Goal: Information Seeking & Learning: Learn about a topic

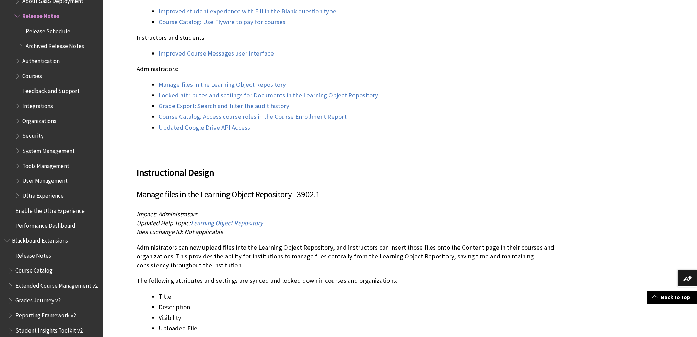
scroll to position [755, 0]
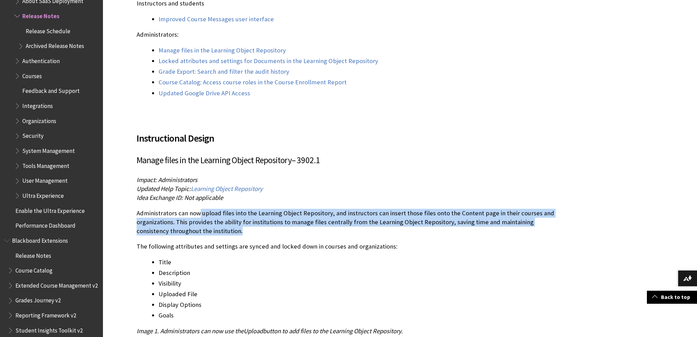
drag, startPoint x: 200, startPoint y: 212, endPoint x: 222, endPoint y: 229, distance: 27.0
click at [222, 229] on p "Administrators can now upload files into the Learning Object Repository, and in…" at bounding box center [350, 222] width 426 height 27
click at [293, 211] on p "Administrators can now upload files into the Learning Object Repository, and in…" at bounding box center [350, 222] width 426 height 27
drag, startPoint x: 287, startPoint y: 211, endPoint x: 422, endPoint y: 233, distance: 136.1
click at [422, 233] on p "Administrators can now upload files into the Learning Object Repository, and in…" at bounding box center [350, 222] width 426 height 27
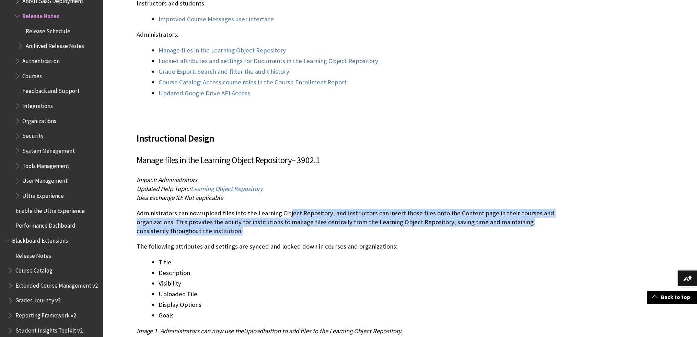
click at [177, 223] on p "Administrators can now upload files into the Learning Object Repository, and in…" at bounding box center [350, 222] width 426 height 27
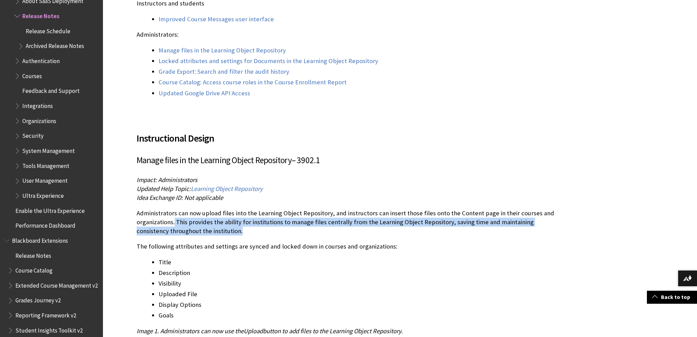
drag, startPoint x: 174, startPoint y: 224, endPoint x: 229, endPoint y: 229, distance: 55.4
click at [229, 229] on p "Administrators can now upload files into the Learning Object Repository, and in…" at bounding box center [350, 222] width 426 height 27
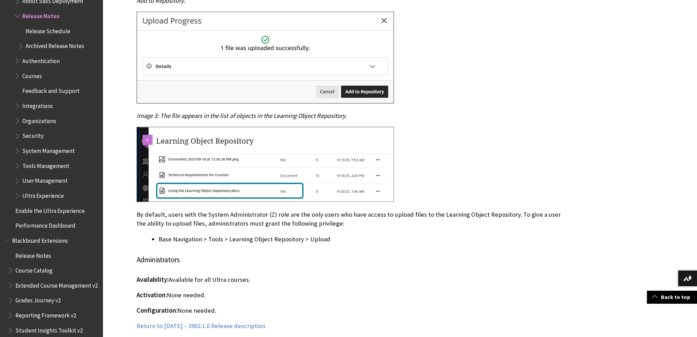
scroll to position [1201, 0]
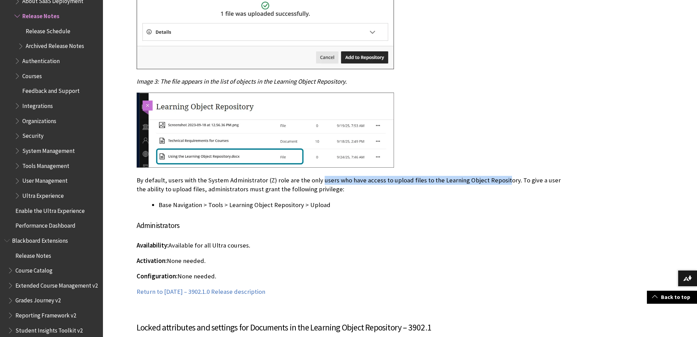
drag, startPoint x: 317, startPoint y: 181, endPoint x: 499, endPoint y: 179, distance: 182.3
click at [499, 179] on p "By default, users with the System Administrator (Z) role are the only users who…" at bounding box center [350, 185] width 426 height 18
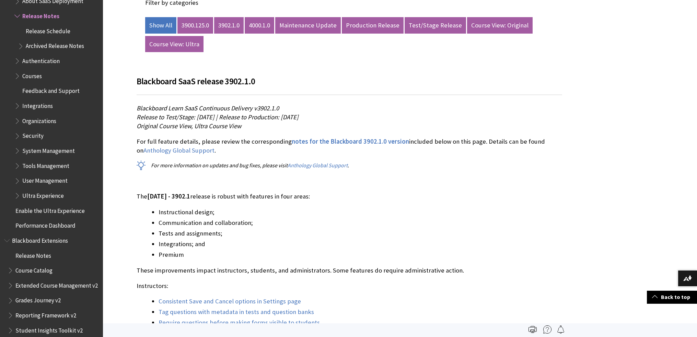
scroll to position [343, 0]
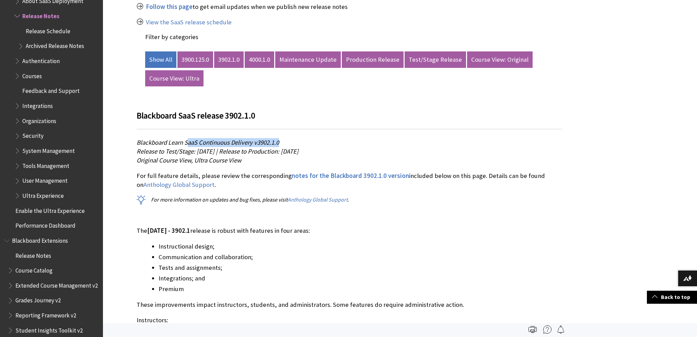
drag, startPoint x: 189, startPoint y: 144, endPoint x: 287, endPoint y: 143, distance: 97.8
click at [287, 143] on p "Blackboard Learn SaaS Continuous Delivery v3902.1.0 Release to Test/Stage: [DAT…" at bounding box center [350, 151] width 426 height 27
drag, startPoint x: 206, startPoint y: 152, endPoint x: 410, endPoint y: 149, distance: 203.9
click at [410, 149] on p "Blackboard Learn SaaS Continuous Delivery v3902.1.0 Release to Test/Stage: [DAT…" at bounding box center [350, 151] width 426 height 27
click at [408, 153] on p "Blackboard Learn SaaS Continuous Delivery v3902.1.0 Release to Test/Stage: [DAT…" at bounding box center [350, 151] width 426 height 27
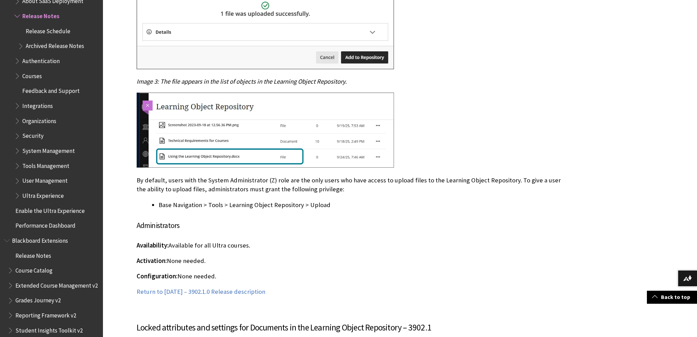
scroll to position [1339, 0]
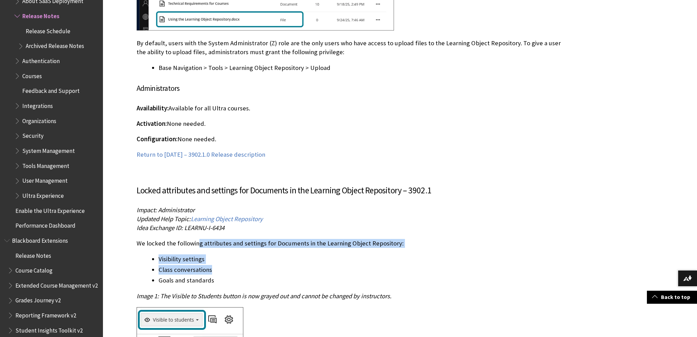
drag, startPoint x: 198, startPoint y: 244, endPoint x: 302, endPoint y: 273, distance: 108.6
click at [302, 273] on li "Class conversations" at bounding box center [361, 270] width 404 height 10
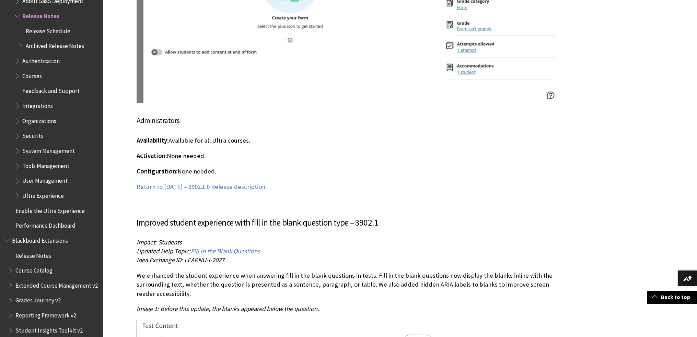
scroll to position [4943, 0]
